Goal: Navigation & Orientation: Find specific page/section

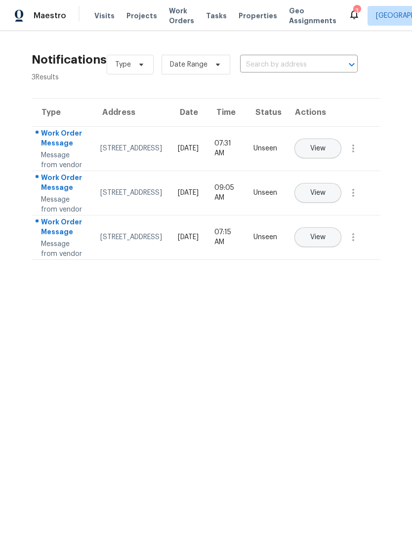
click at [97, 14] on span "Visits" at bounding box center [104, 16] width 20 height 10
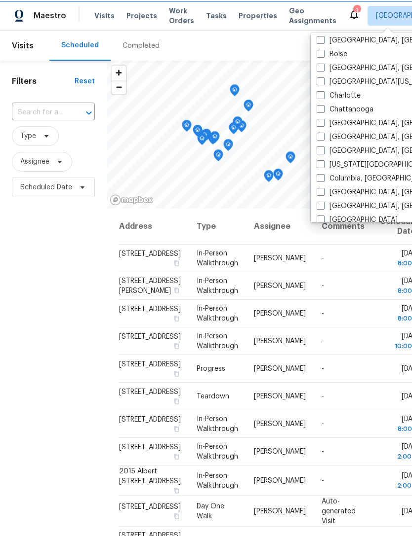
scroll to position [91, 0]
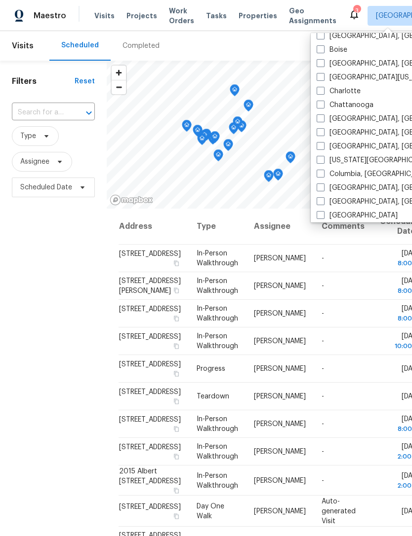
click at [325, 174] on label "Columbia, [GEOGRAPHIC_DATA]" at bounding box center [374, 174] width 116 height 10
click at [323, 174] on input "Columbia, [GEOGRAPHIC_DATA]" at bounding box center [319, 172] width 6 height 6
checkbox input "true"
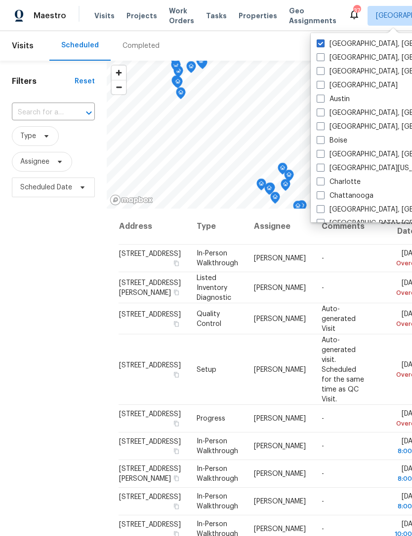
click at [322, 42] on span at bounding box center [320, 43] width 8 height 8
click at [322, 42] on input "[GEOGRAPHIC_DATA], [GEOGRAPHIC_DATA]" at bounding box center [319, 42] width 6 height 6
checkbox input "false"
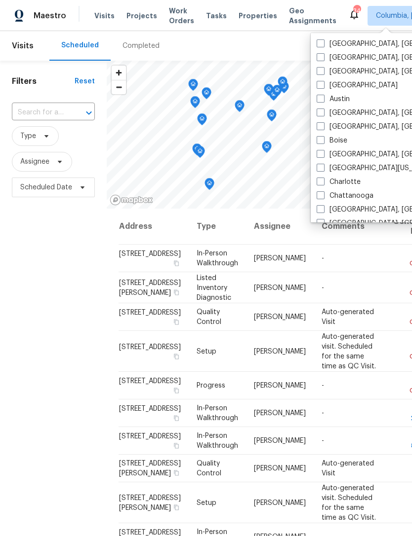
click at [244, 18] on span "Properties" at bounding box center [257, 16] width 38 height 10
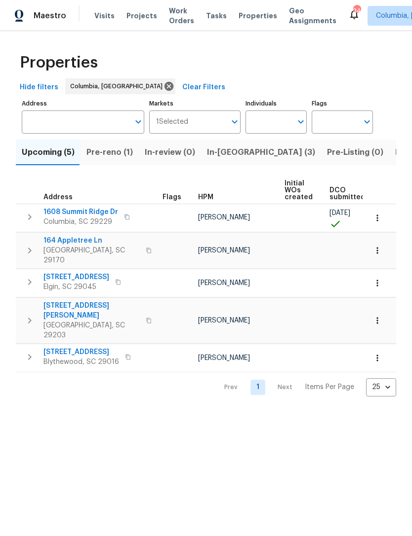
click at [98, 16] on span "Visits" at bounding box center [104, 16] width 20 height 10
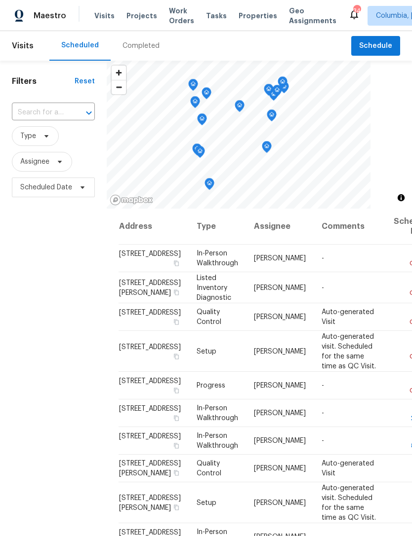
click at [136, 53] on div "Completed" at bounding box center [141, 46] width 61 height 30
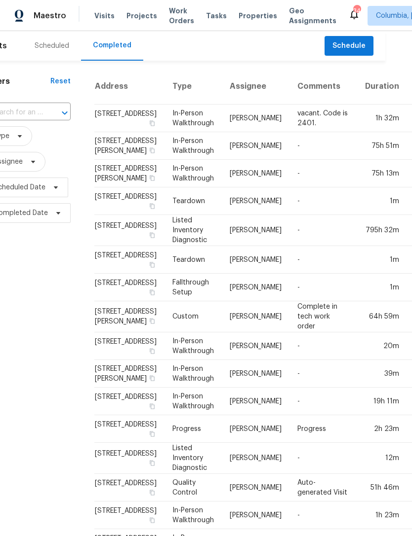
scroll to position [0, 26]
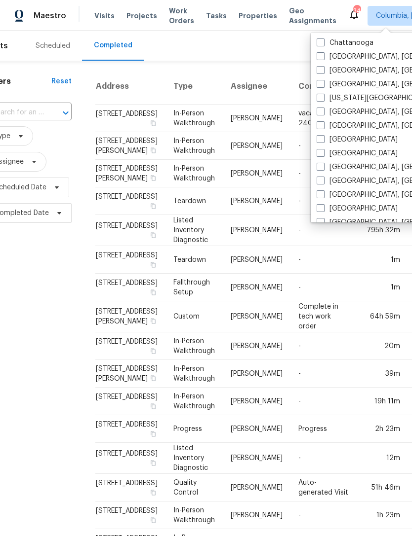
scroll to position [172, 0]
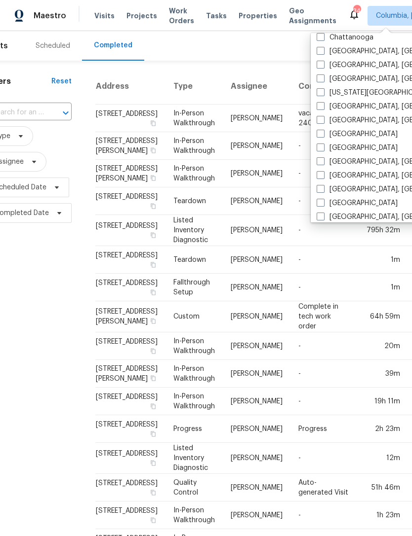
click at [326, 191] on label "[GEOGRAPHIC_DATA], [GEOGRAPHIC_DATA]" at bounding box center [392, 190] width 153 height 10
click at [323, 191] on input "[GEOGRAPHIC_DATA], [GEOGRAPHIC_DATA]" at bounding box center [319, 188] width 6 height 6
checkbox input "true"
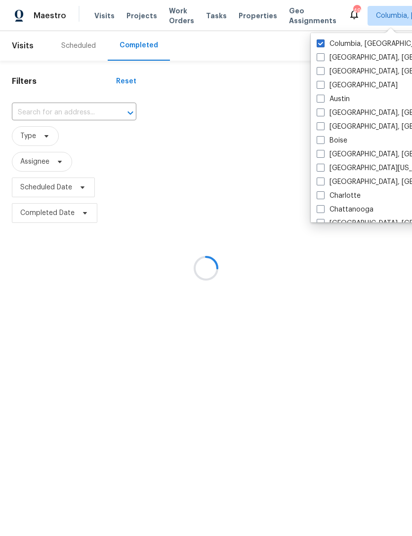
click at [320, 39] on span at bounding box center [320, 43] width 8 height 8
click at [320, 39] on input "Columbia, [GEOGRAPHIC_DATA]" at bounding box center [319, 42] width 6 height 6
checkbox input "false"
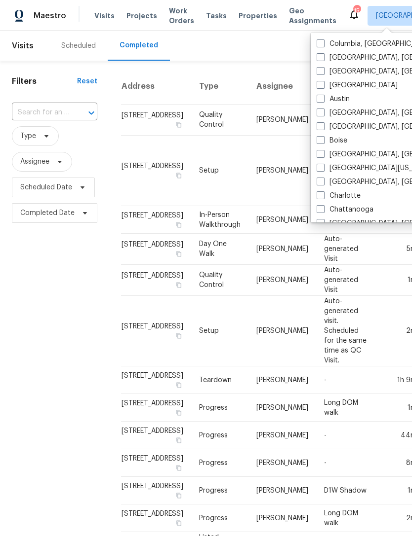
click at [136, 15] on span "Projects" at bounding box center [141, 16] width 31 height 10
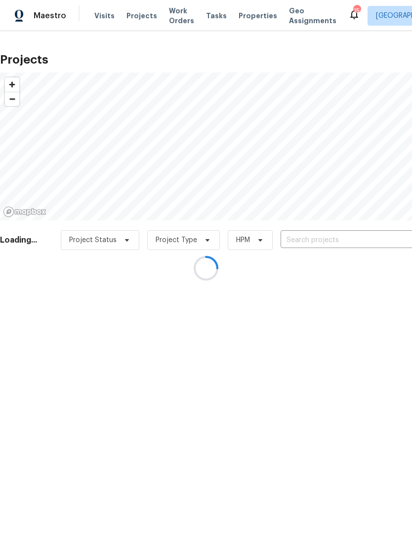
click at [105, 11] on div at bounding box center [206, 268] width 412 height 536
click at [98, 17] on div at bounding box center [206, 268] width 412 height 536
click at [97, 16] on div at bounding box center [206, 268] width 412 height 536
click at [96, 18] on div at bounding box center [206, 268] width 412 height 536
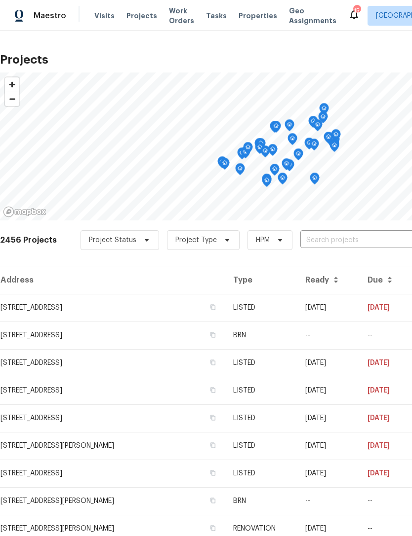
click at [101, 15] on span "Visits" at bounding box center [104, 16] width 20 height 10
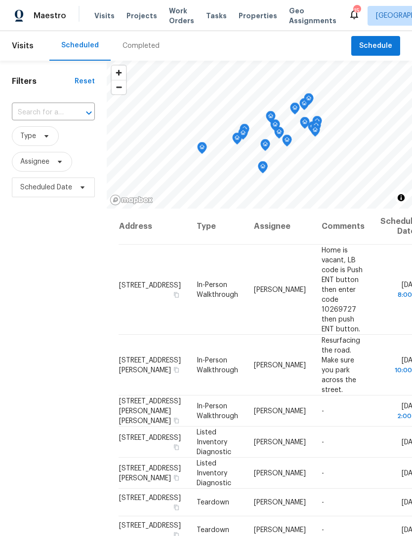
click at [141, 46] on div "Completed" at bounding box center [140, 46] width 37 height 10
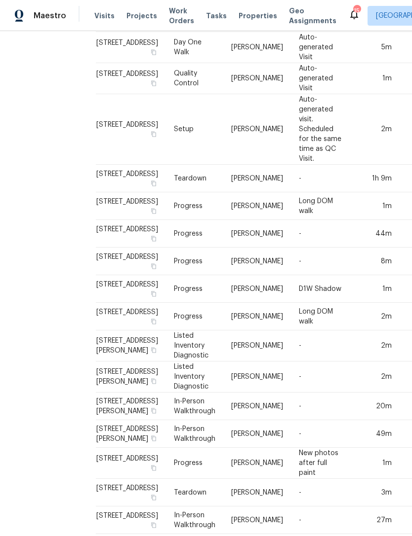
scroll to position [202, 25]
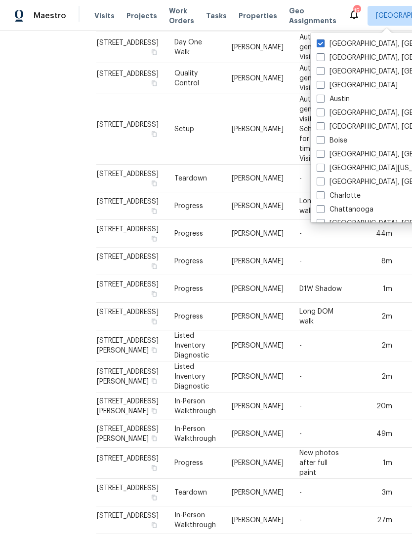
click at [319, 180] on span at bounding box center [320, 182] width 8 height 8
click at [319, 180] on input "[GEOGRAPHIC_DATA], [GEOGRAPHIC_DATA]" at bounding box center [319, 180] width 6 height 6
checkbox input "true"
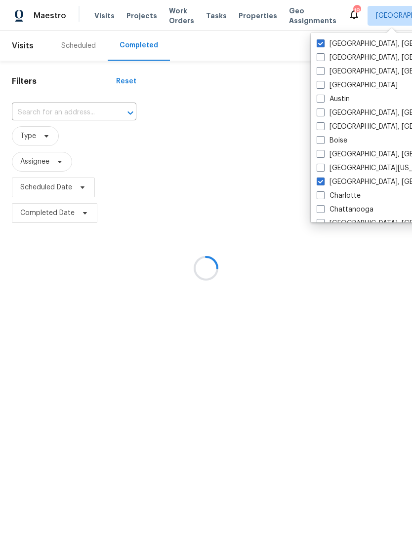
click at [325, 41] on label "[GEOGRAPHIC_DATA], [GEOGRAPHIC_DATA]" at bounding box center [392, 44] width 153 height 10
click at [323, 41] on input "[GEOGRAPHIC_DATA], [GEOGRAPHIC_DATA]" at bounding box center [319, 42] width 6 height 6
checkbox input "false"
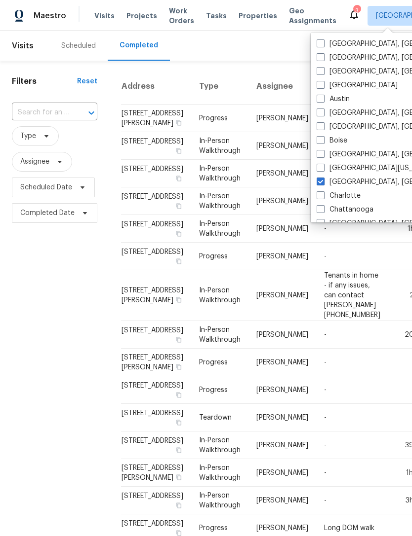
click at [325, 243] on td "-" at bounding box center [352, 229] width 72 height 28
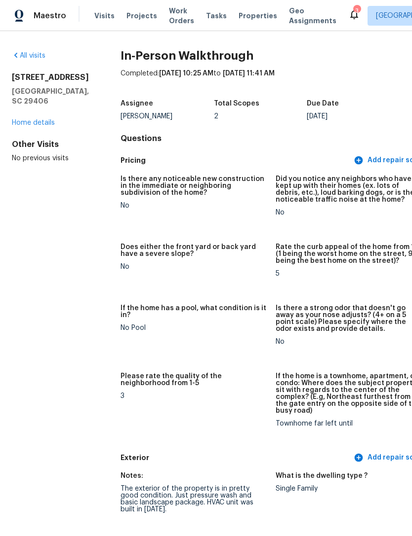
click at [245, 11] on span "Properties" at bounding box center [257, 16] width 38 height 10
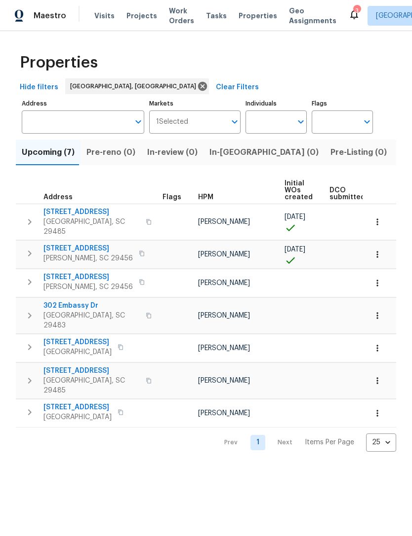
click at [104, 8] on div "Visits Projects Work Orders Tasks Properties Geo Assignments" at bounding box center [221, 16] width 254 height 20
click at [105, 19] on span "Visits" at bounding box center [104, 16] width 20 height 10
